Goal: Information Seeking & Learning: Learn about a topic

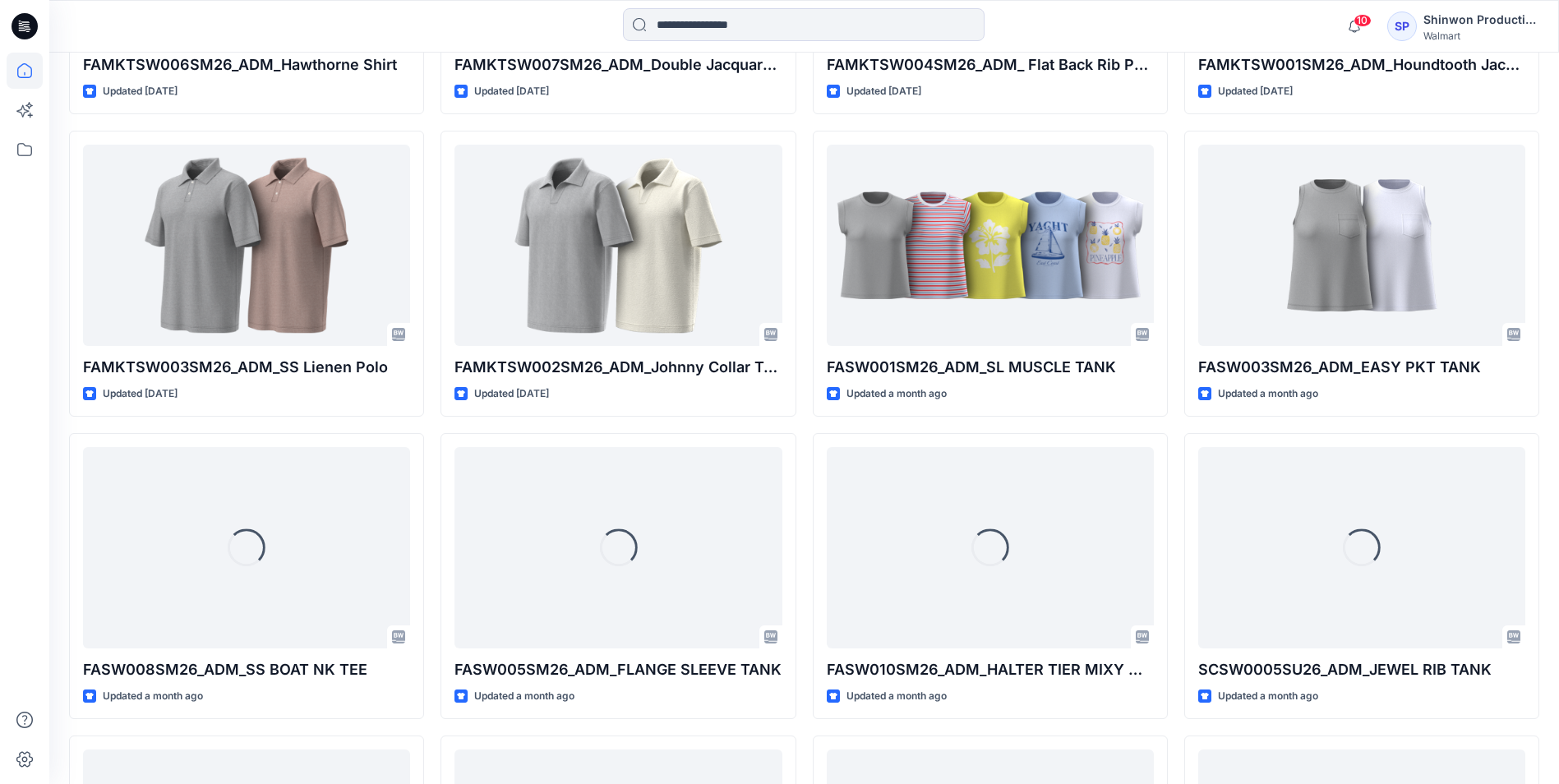
scroll to position [1245, 0]
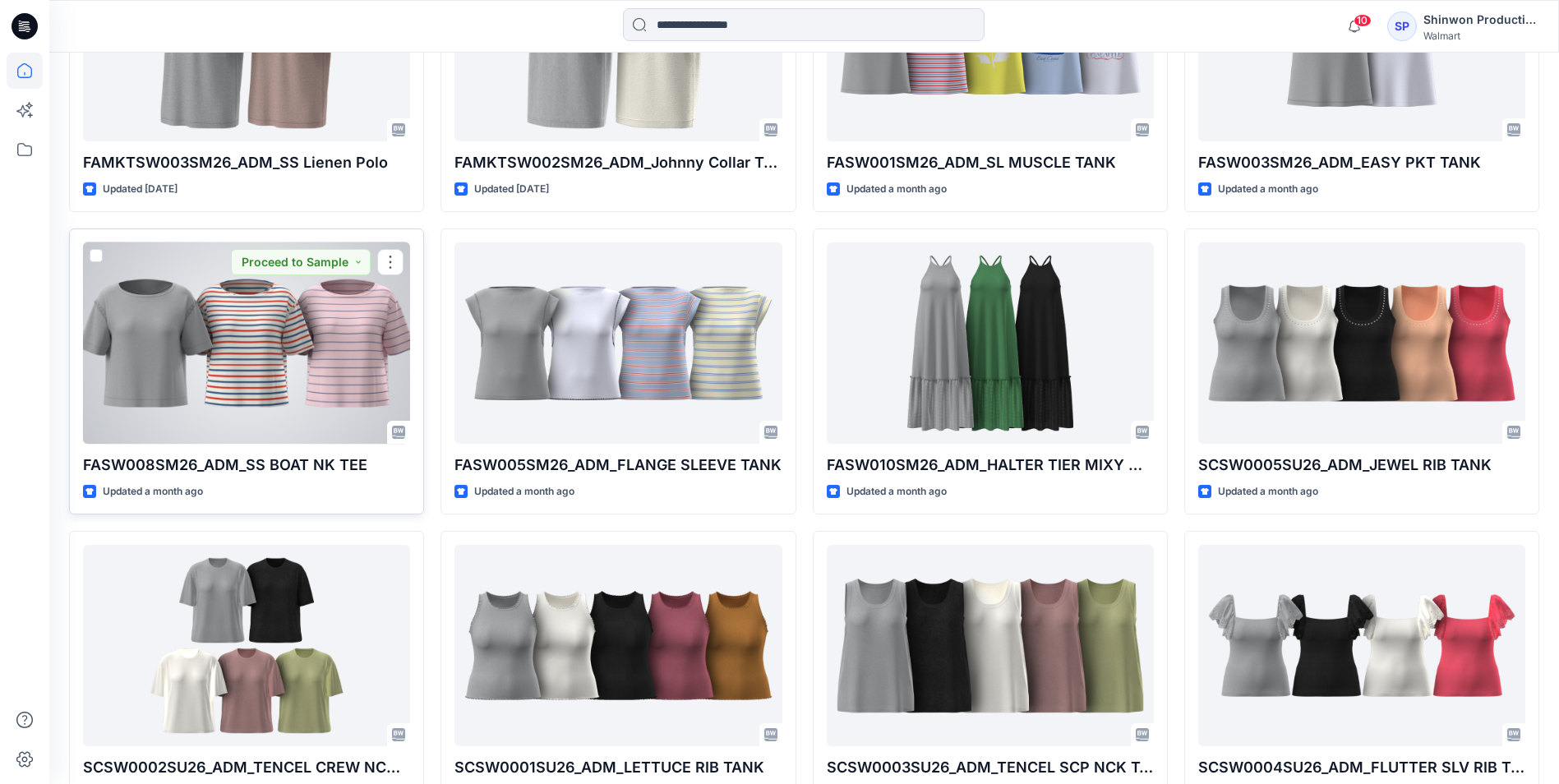
click at [176, 320] on div at bounding box center [246, 343] width 327 height 202
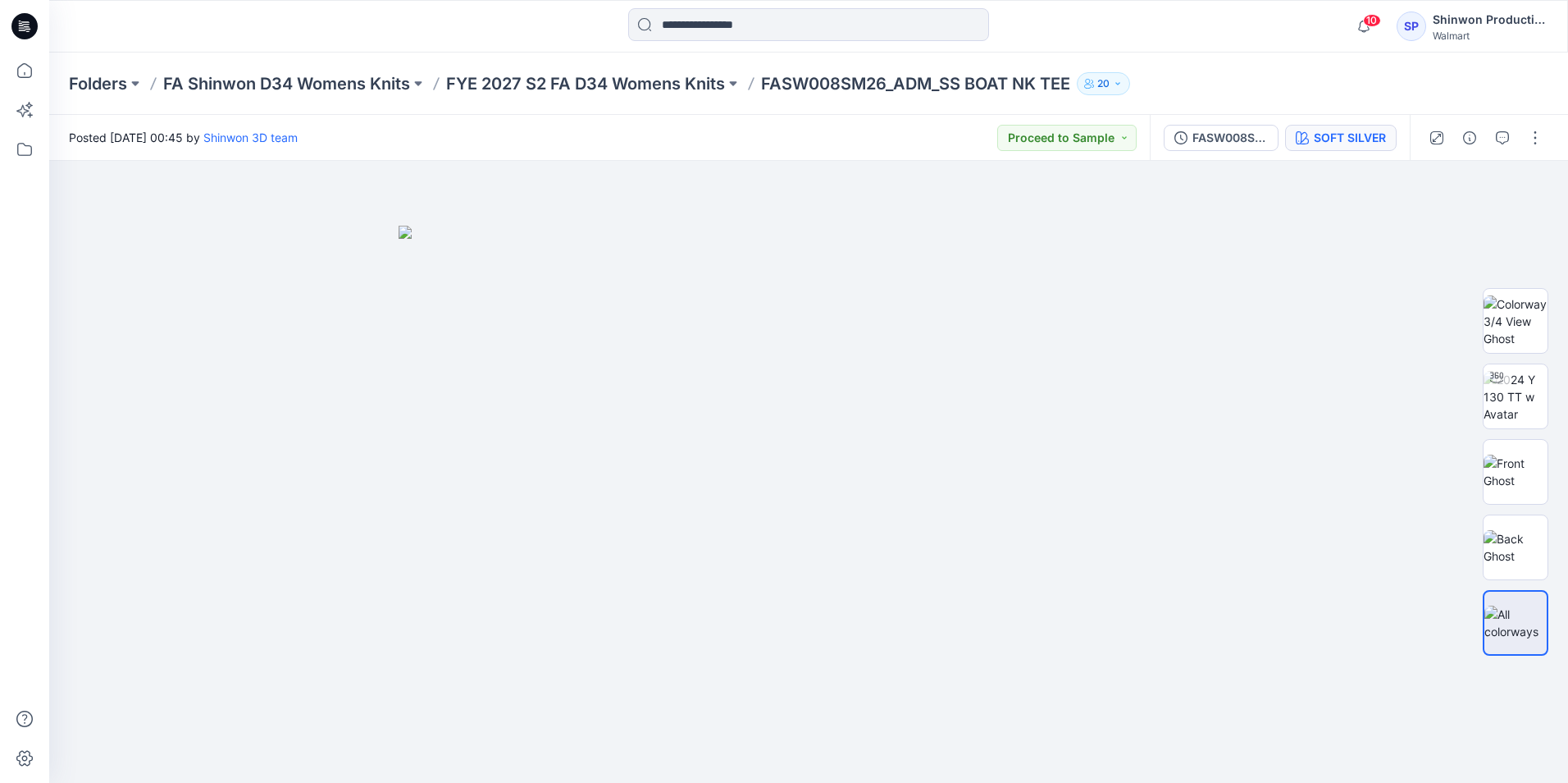
click at [1318, 133] on div "SOFT SILVER" at bounding box center [1350, 137] width 72 height 18
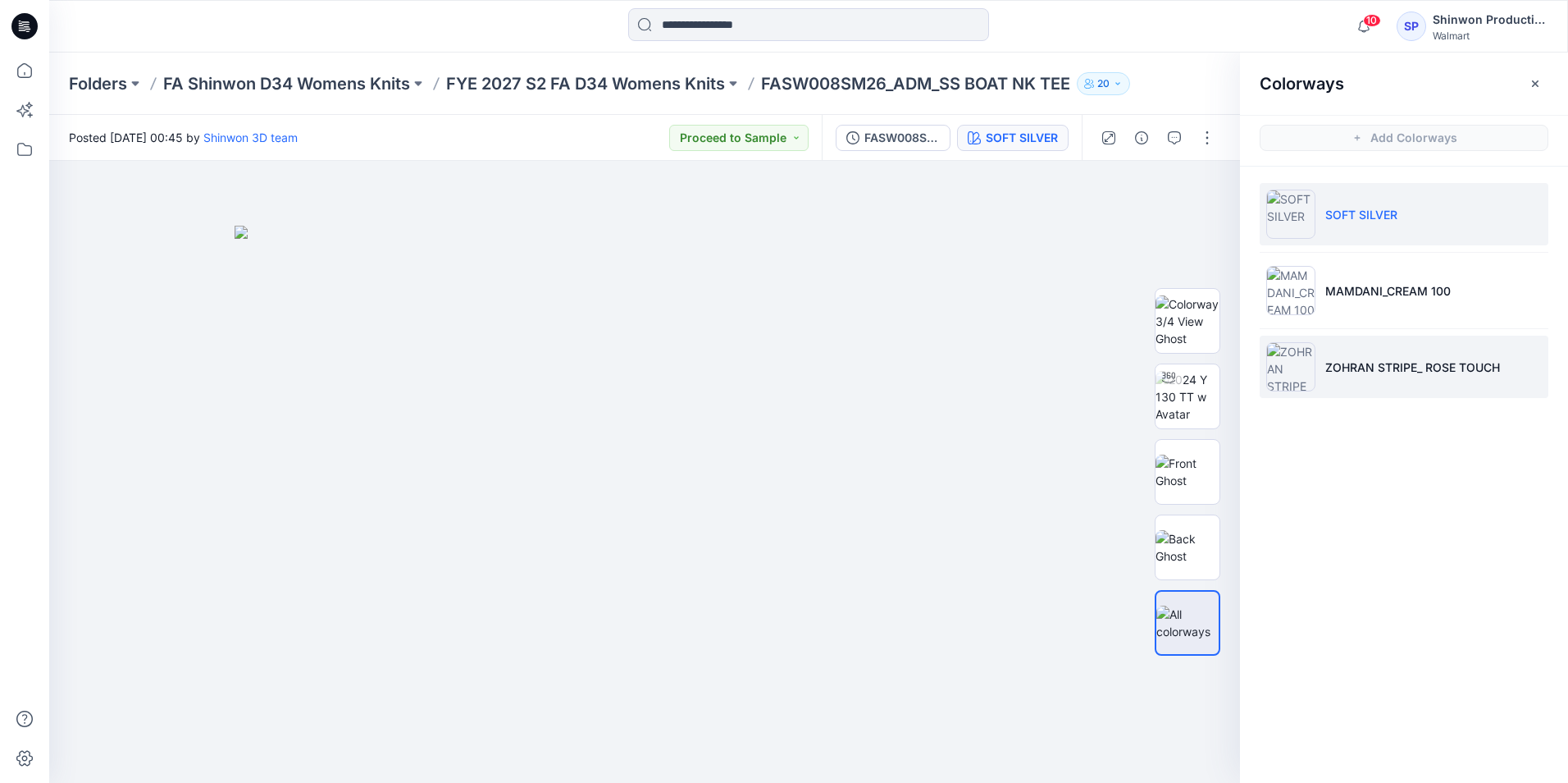
click at [1400, 367] on p "ZOHRAN STRIPE_ ROSE TOUCH" at bounding box center [1412, 367] width 175 height 17
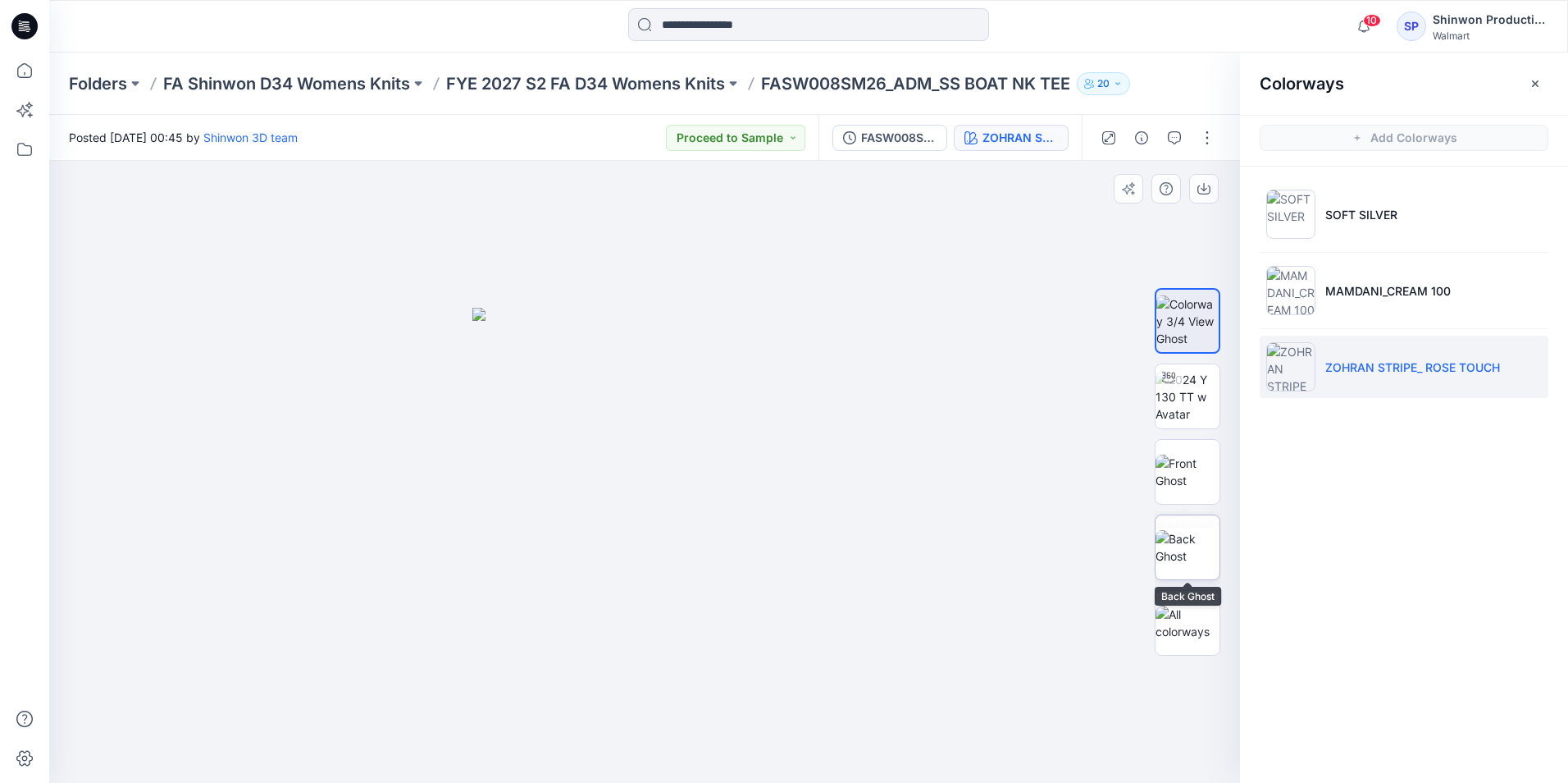
click at [1179, 562] on img at bounding box center [1187, 547] width 64 height 34
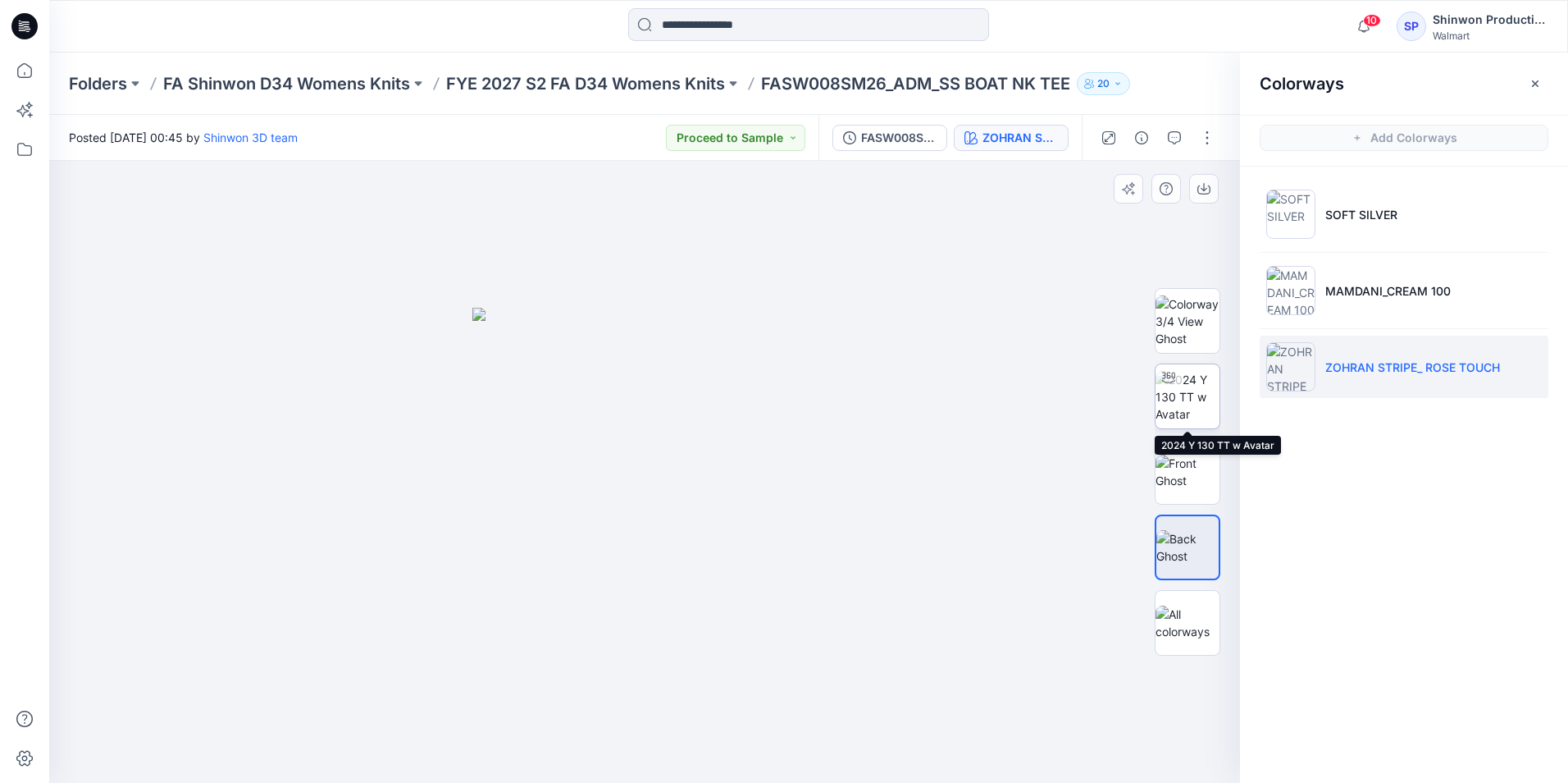
click at [1189, 372] on img at bounding box center [1187, 396] width 64 height 52
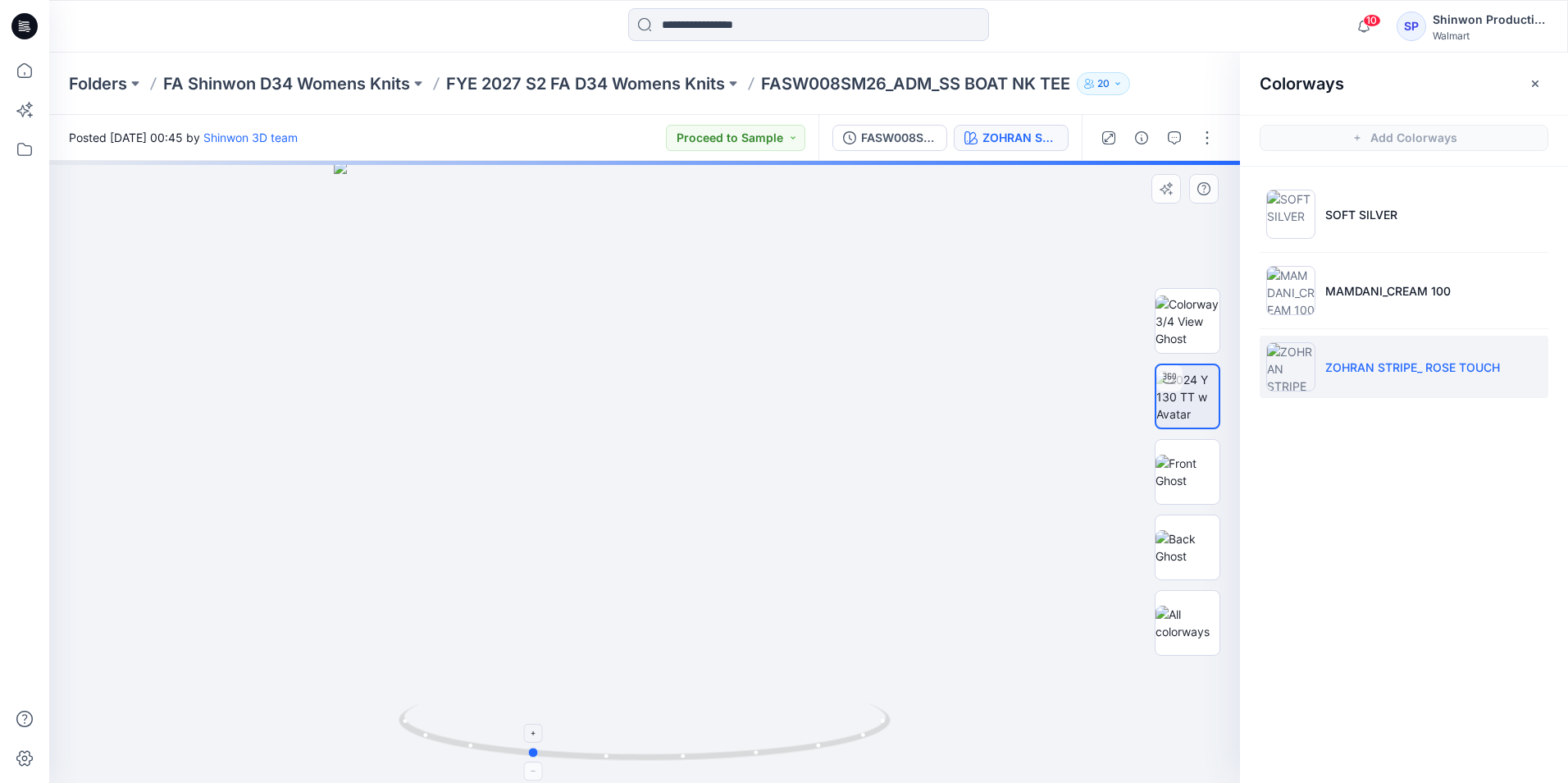
drag, startPoint x: 820, startPoint y: 718, endPoint x: 706, endPoint y: 731, distance: 114.7
click at [706, 731] on icon at bounding box center [646, 733] width 496 height 61
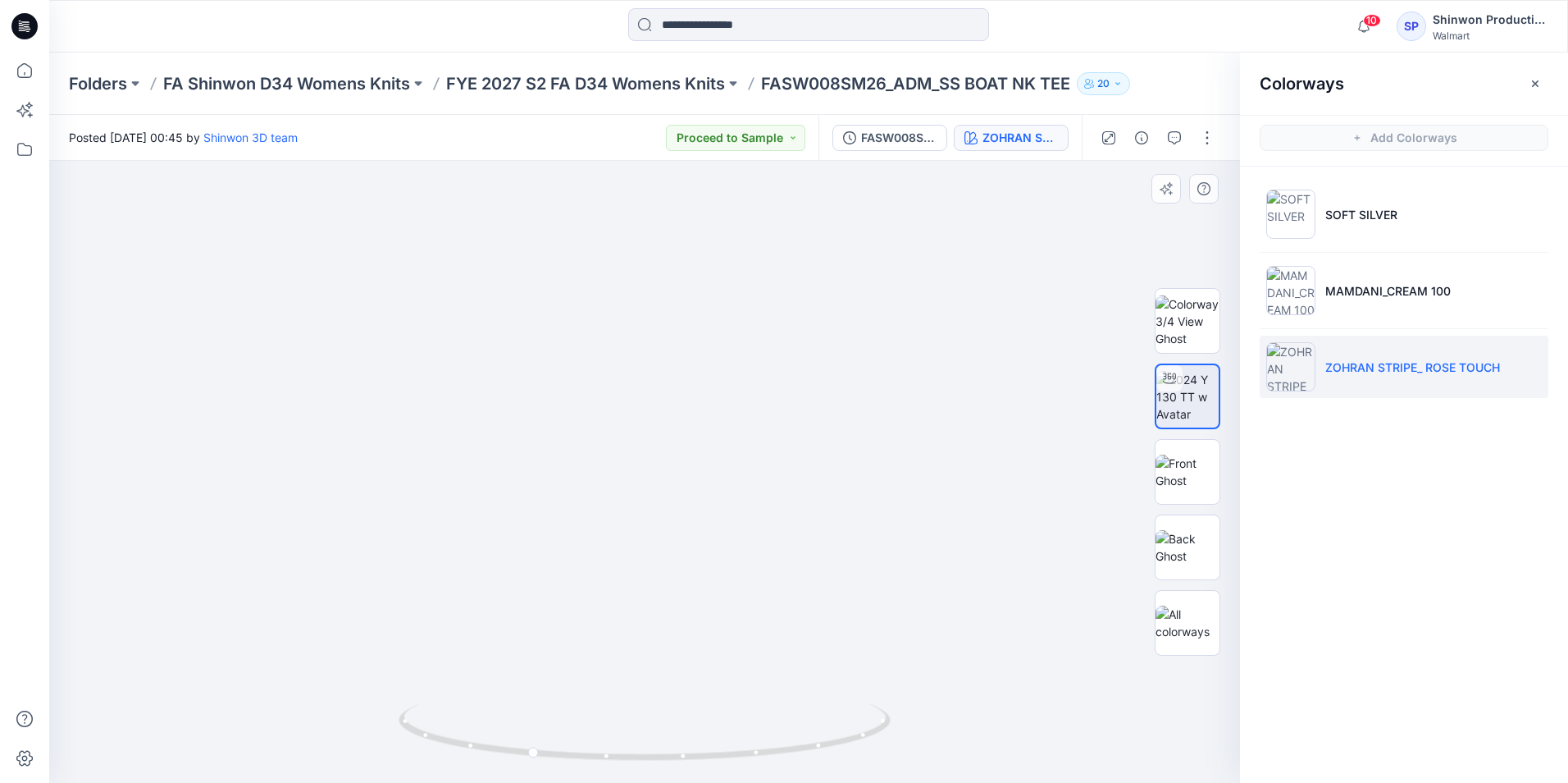
drag, startPoint x: 698, startPoint y: 647, endPoint x: 685, endPoint y: 497, distance: 150.6
click at [685, 497] on img at bounding box center [631, 61] width 1962 height 1441
drag, startPoint x: 783, startPoint y: 728, endPoint x: 734, endPoint y: 723, distance: 49.3
click at [734, 723] on icon at bounding box center [646, 733] width 496 height 61
drag, startPoint x: 496, startPoint y: 585, endPoint x: 657, endPoint y: 576, distance: 161.3
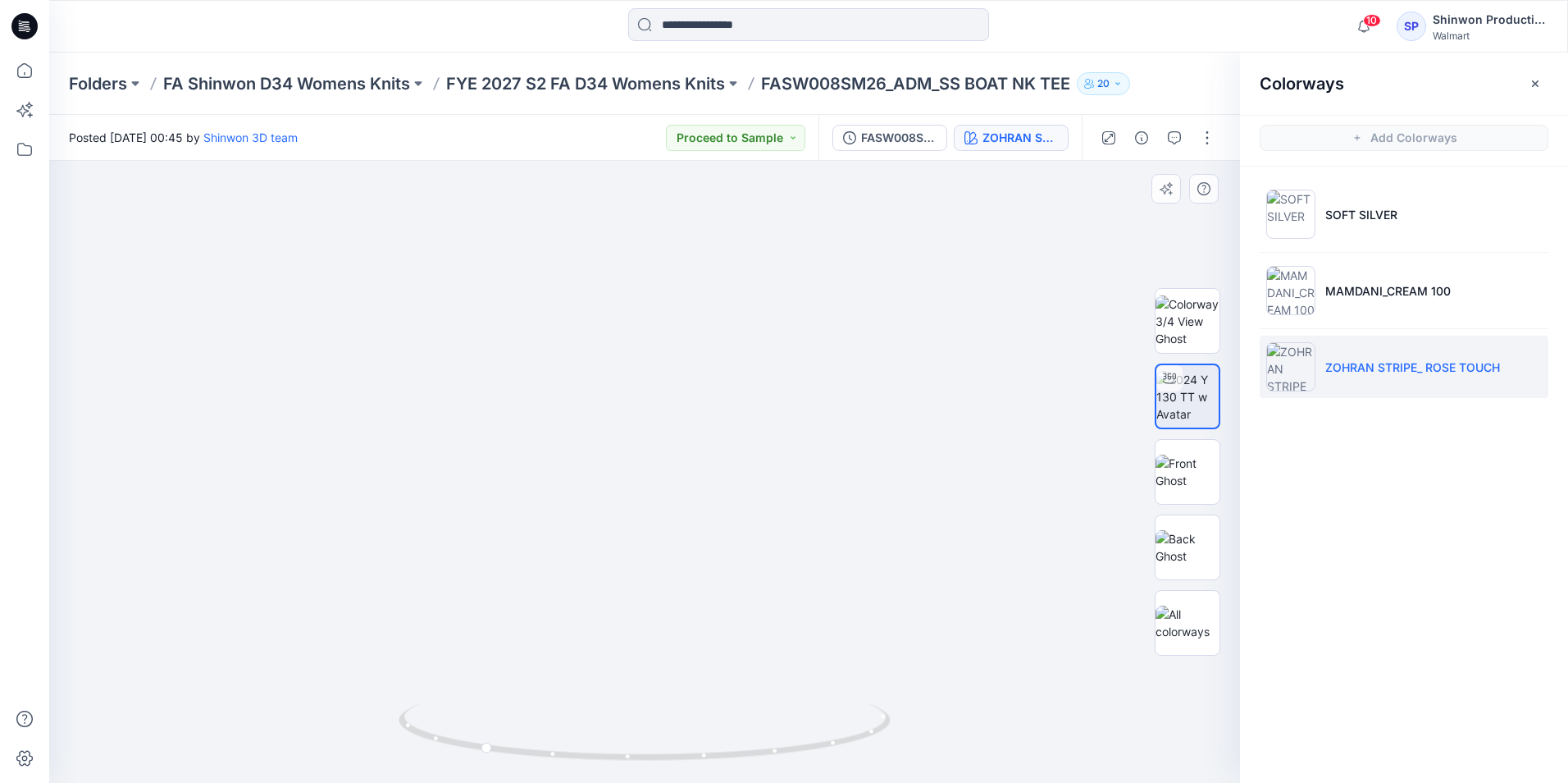
drag, startPoint x: 1504, startPoint y: 648, endPoint x: 1503, endPoint y: 595, distance: 53.0
click at [1504, 648] on div "Colorways Add Colorways SOFT SILVER MAMDANI_CREAM 100 ZOHRAN STRIPE_ ROSE TOUCH" at bounding box center [1404, 418] width 328 height 730
